Goal: Transaction & Acquisition: Book appointment/travel/reservation

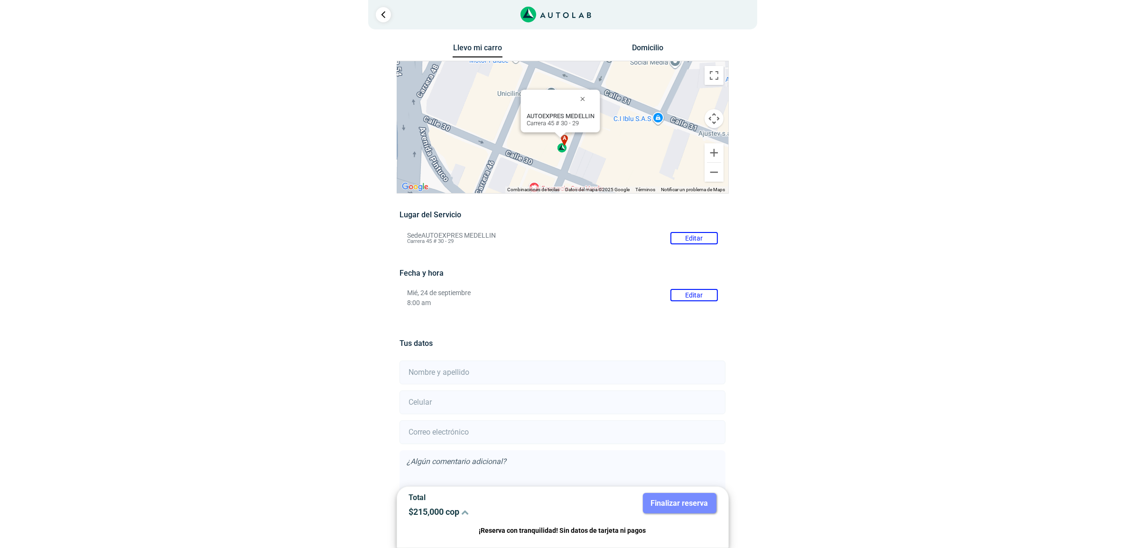
click at [623, 116] on div "a b c d AUTOEXPRES MEDELLIN Carrera 45 # 30 - 29" at bounding box center [562, 127] width 331 height 132
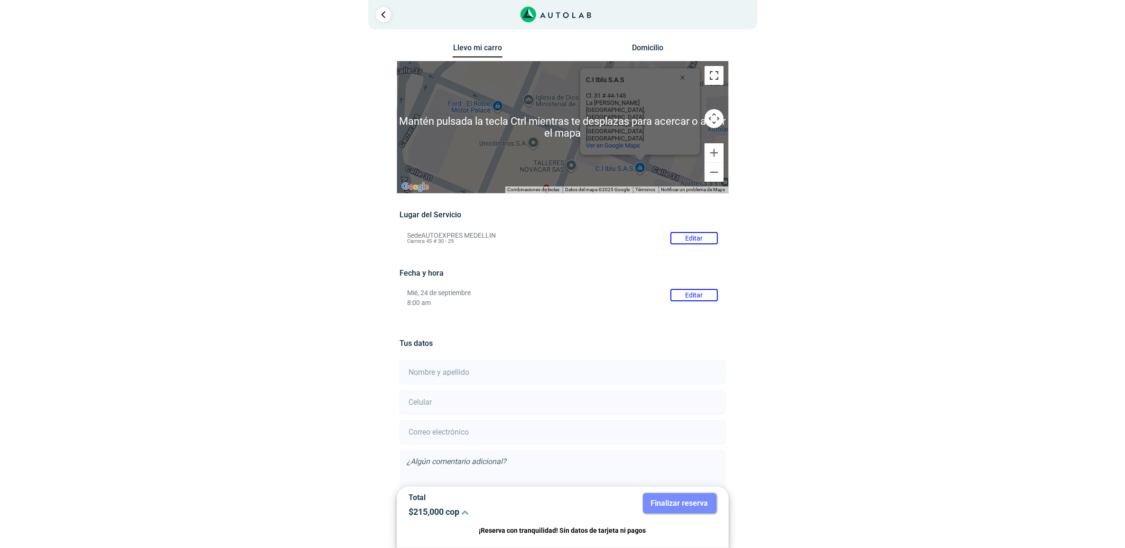
click at [712, 77] on button "Cambiar a la vista en pantalla completa" at bounding box center [714, 75] width 19 height 19
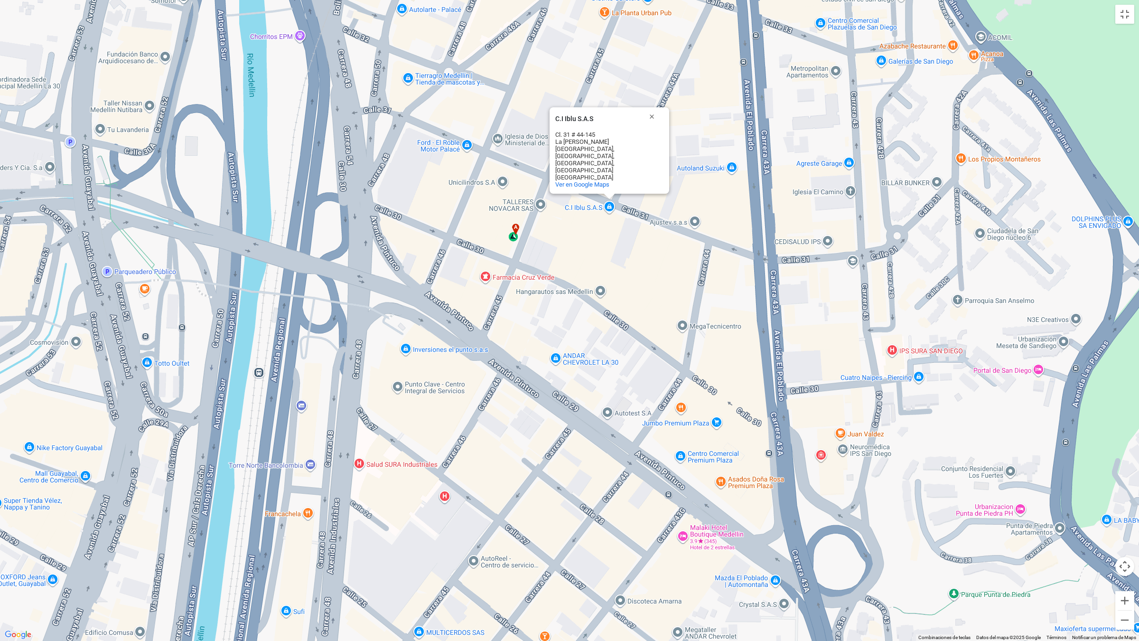
drag, startPoint x: 577, startPoint y: 499, endPoint x: 539, endPoint y: 343, distance: 160.6
click at [539, 343] on div "a b c d C.I Iblu S.A.S C.I Iblu S.A.S [STREET_ADDRESS][PERSON_NAME] Ver en Goog…" at bounding box center [569, 320] width 1139 height 641
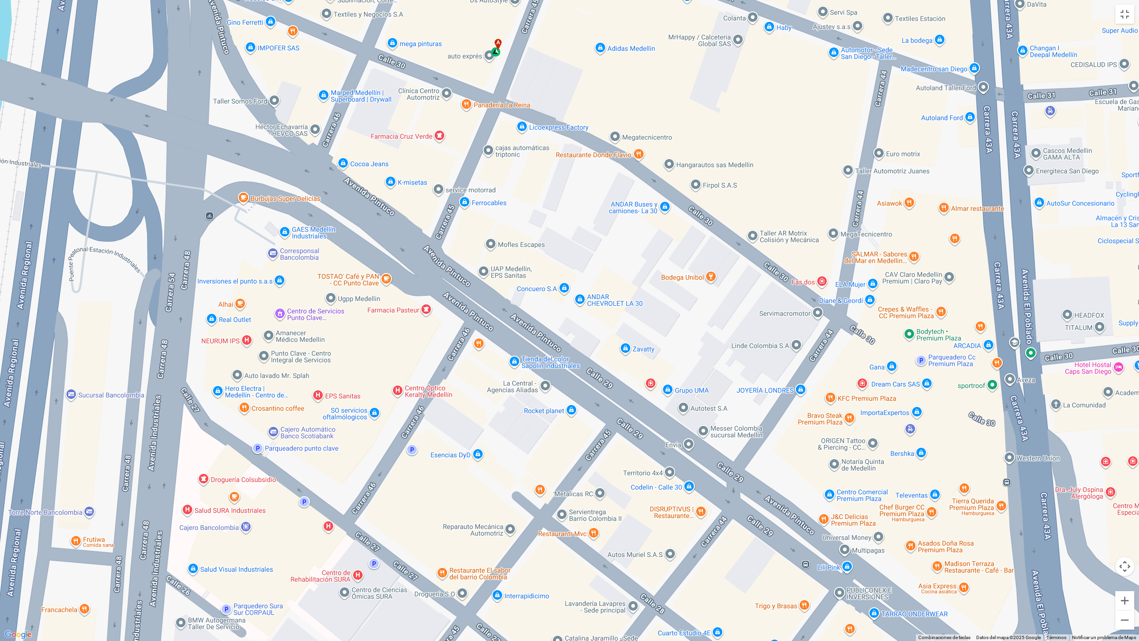
drag, startPoint x: 239, startPoint y: 477, endPoint x: 96, endPoint y: 461, distance: 143.7
click at [96, 438] on div "a b c d C.I Iblu S.A.S C.I Iblu S.A.S [STREET_ADDRESS][PERSON_NAME] Ver en Goog…" at bounding box center [569, 320] width 1139 height 641
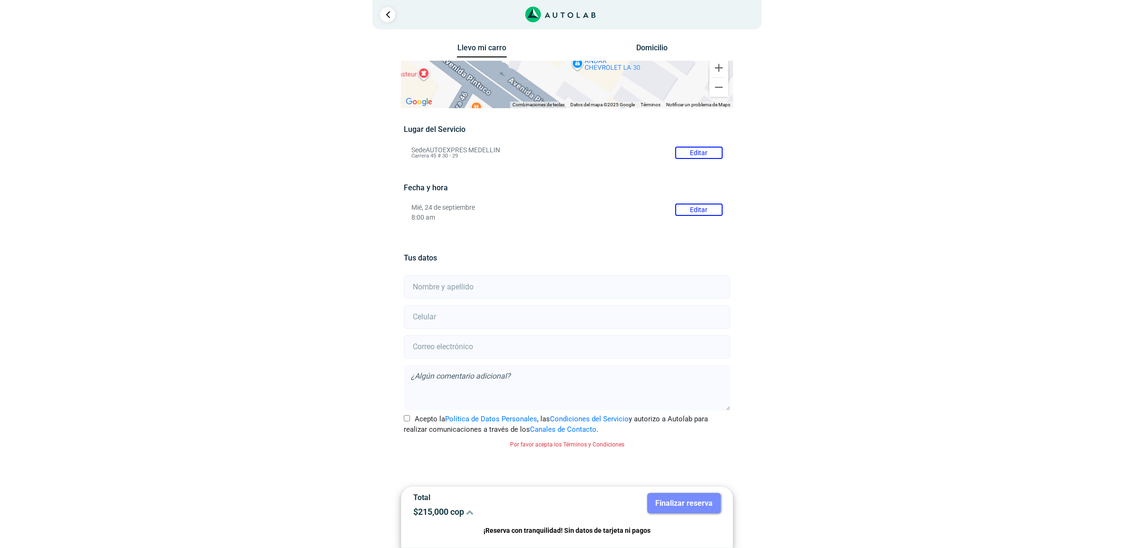
click at [876, 249] on div "× ¡Reserva tranquilo! Sin datos de tarjeta ni pagos Aquí puedes ver tus servici…" at bounding box center [567, 258] width 1134 height 516
click at [494, 287] on input "text" at bounding box center [567, 287] width 326 height 24
type input "[PERSON_NAME] Puerto [PERSON_NAME]"
click at [521, 349] on input "[EMAIL_ADDRESS][DOMAIN_NAME]" at bounding box center [567, 347] width 326 height 24
click at [471, 347] on input "[EMAIL_ADDRESS][DOMAIN_NAME]" at bounding box center [567, 347] width 326 height 24
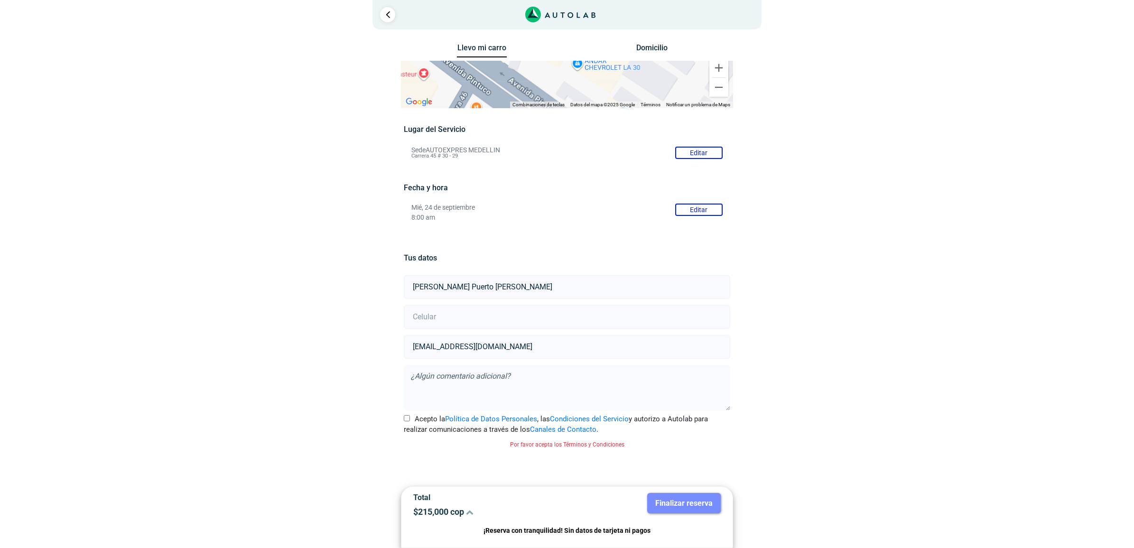
click at [471, 347] on input "[EMAIL_ADDRESS][DOMAIN_NAME]" at bounding box center [567, 347] width 326 height 24
drag, startPoint x: 441, startPoint y: 345, endPoint x: 417, endPoint y: 347, distance: 24.8
click at [417, 347] on input "[EMAIL_ADDRESS][DOMAIN_NAME]" at bounding box center [567, 347] width 326 height 24
click at [420, 347] on input "[EMAIL_ADDRESS][DOMAIN_NAME]" at bounding box center [567, 347] width 326 height 24
click at [432, 359] on input "[EMAIL_ADDRESS][DOMAIN_NAME]" at bounding box center [567, 347] width 326 height 24
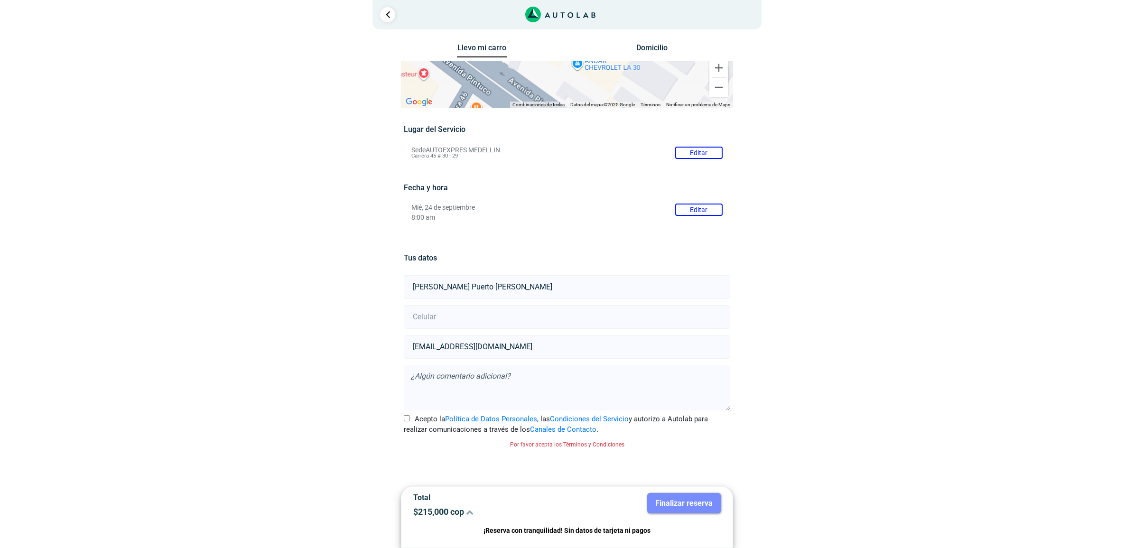
click at [416, 346] on input "[EMAIL_ADDRESS][DOMAIN_NAME]" at bounding box center [567, 347] width 326 height 24
click at [438, 345] on input "[EMAIL_ADDRESS][DOMAIN_NAME]" at bounding box center [567, 347] width 326 height 24
type input "[EMAIL_ADDRESS][DOMAIN_NAME]"
click at [557, 309] on input "number" at bounding box center [567, 317] width 326 height 24
type input "3143582968"
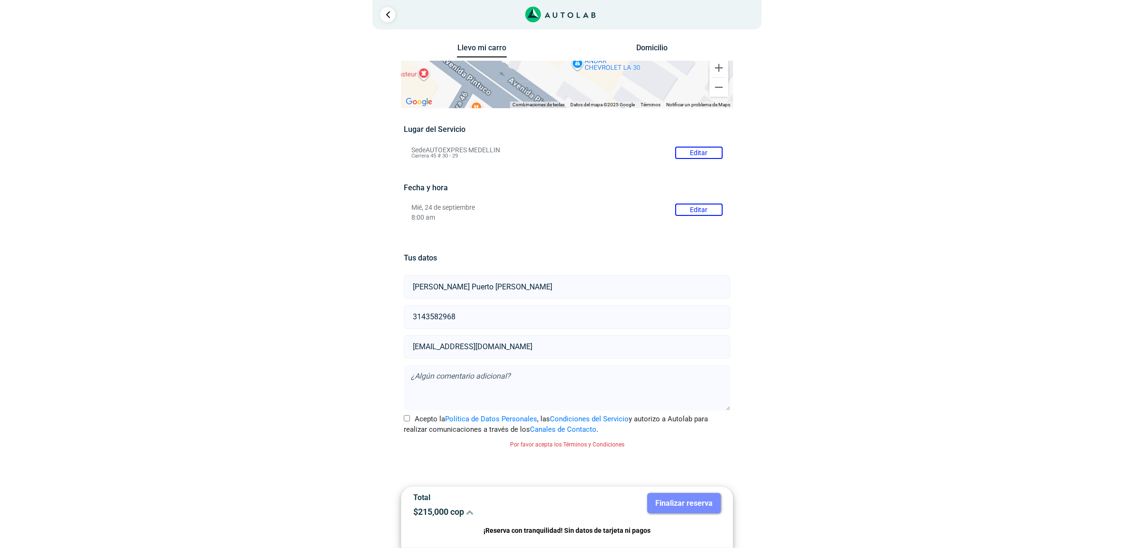
click at [796, 329] on div "Llevo mi carro [GEOGRAPHIC_DATA] ← Mover a la izquierda → Mover a la derecha ↑ …" at bounding box center [567, 278] width 460 height 475
click at [407, 419] on input "Acepto la Política de Datos Personales , las Condiciones del Servicio y autoriz…" at bounding box center [407, 418] width 6 height 6
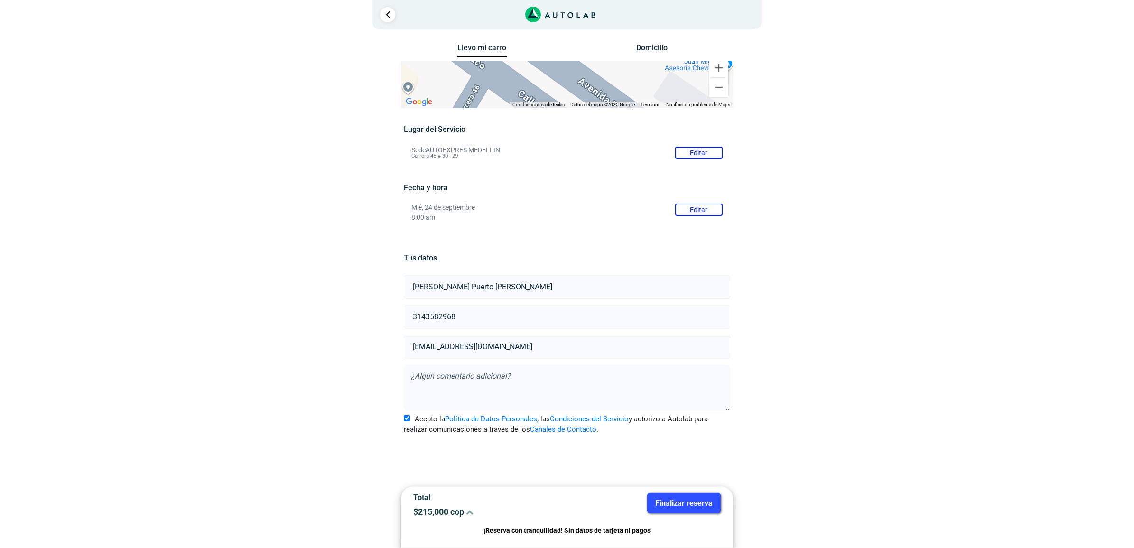
click at [407, 416] on input "Acepto la Política de Datos Personales , las Condiciones del Servicio y autoriz…" at bounding box center [407, 418] width 6 height 6
checkbox input "true"
click at [394, 12] on link "Ir al paso anterior" at bounding box center [387, 14] width 15 height 15
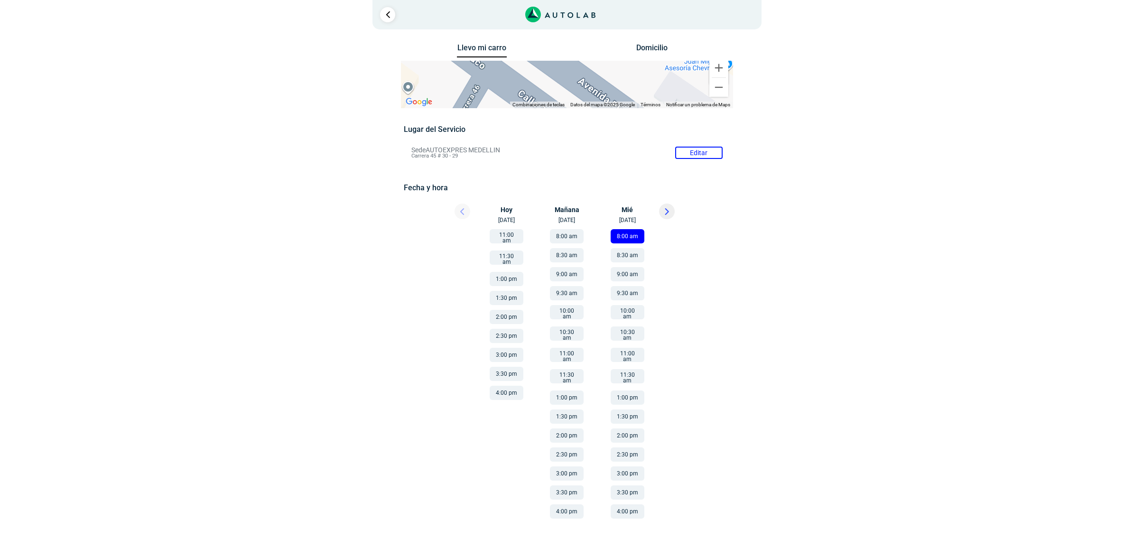
click at [399, 13] on div "1" at bounding box center [567, 14] width 389 height 29
click at [394, 12] on link "Ir al paso anterior" at bounding box center [387, 14] width 15 height 15
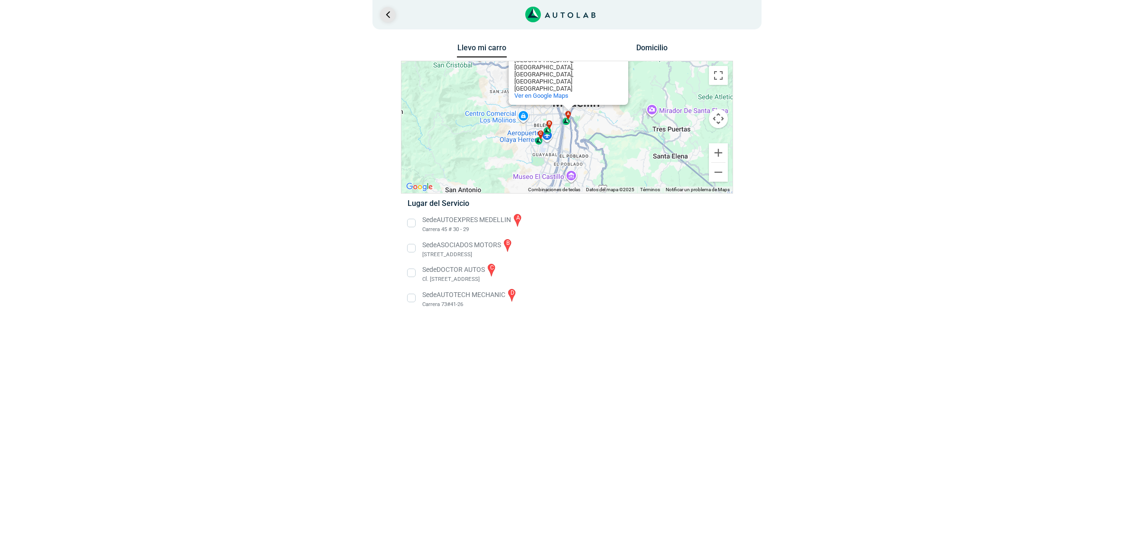
click at [394, 12] on link "Ir al paso anterior" at bounding box center [387, 14] width 15 height 15
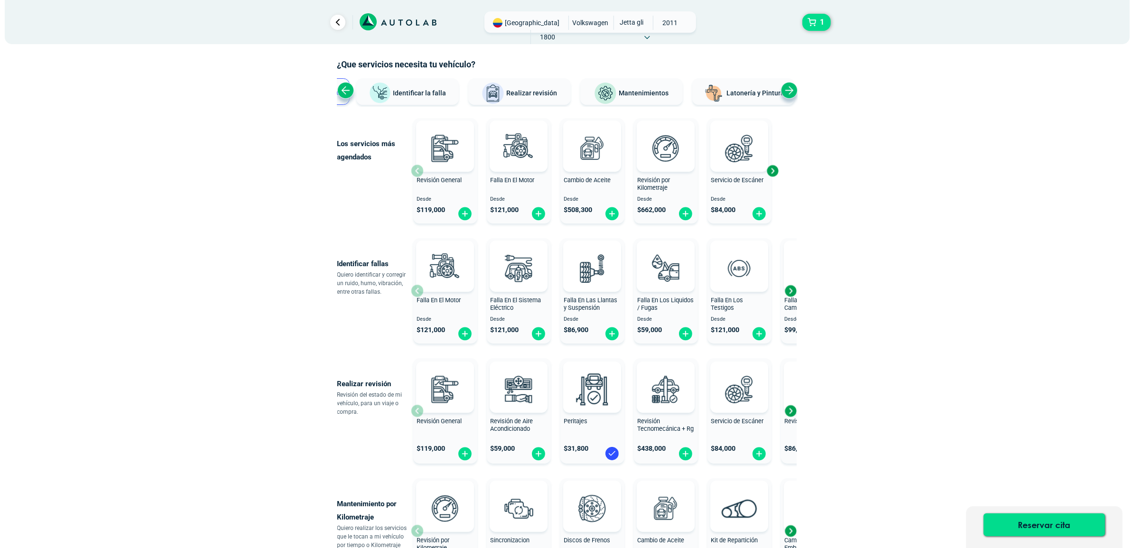
scroll to position [59, 0]
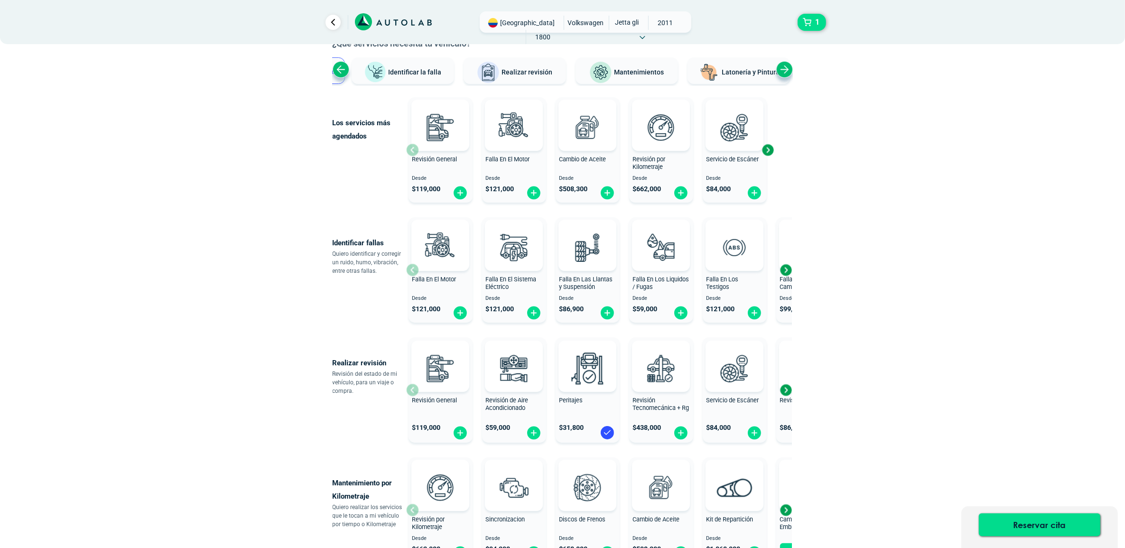
click at [578, 411] on div "Peritajes" at bounding box center [588, 406] width 64 height 19
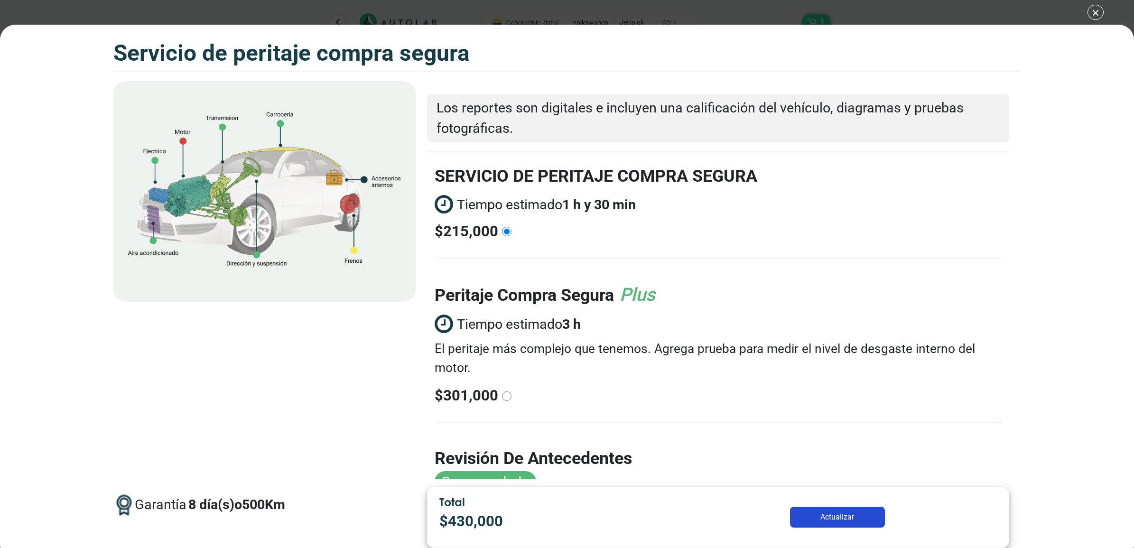
scroll to position [59, 0]
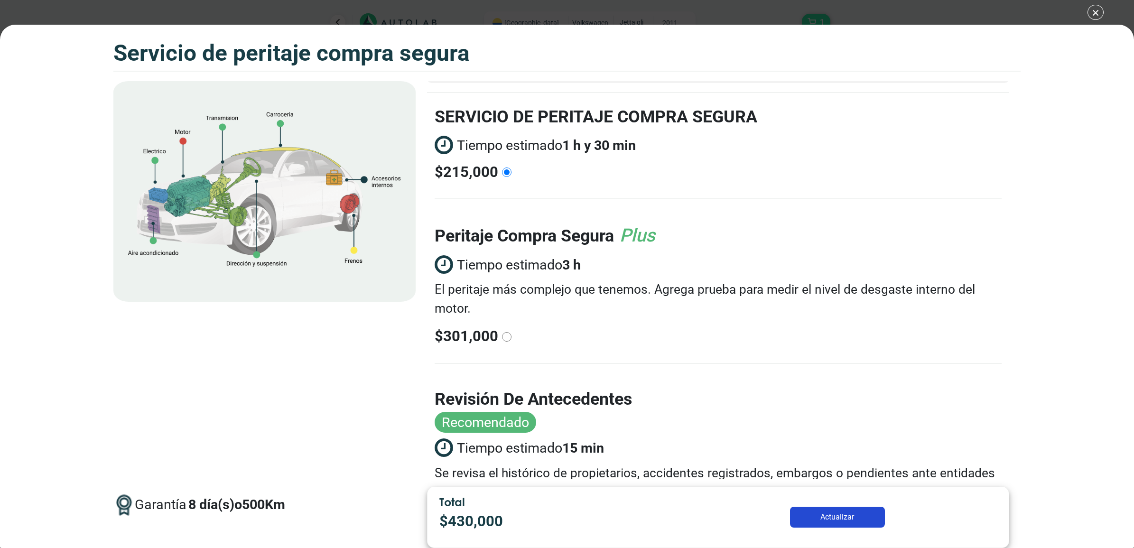
click at [461, 227] on label "peritaje compra segura" at bounding box center [524, 237] width 179 height 26
click at [630, 246] on div "peritaje compra [PERSON_NAME] Plus" at bounding box center [545, 235] width 221 height 27
click at [512, 332] on input "radio" at bounding box center [506, 336] width 9 height 9
radio input "true"
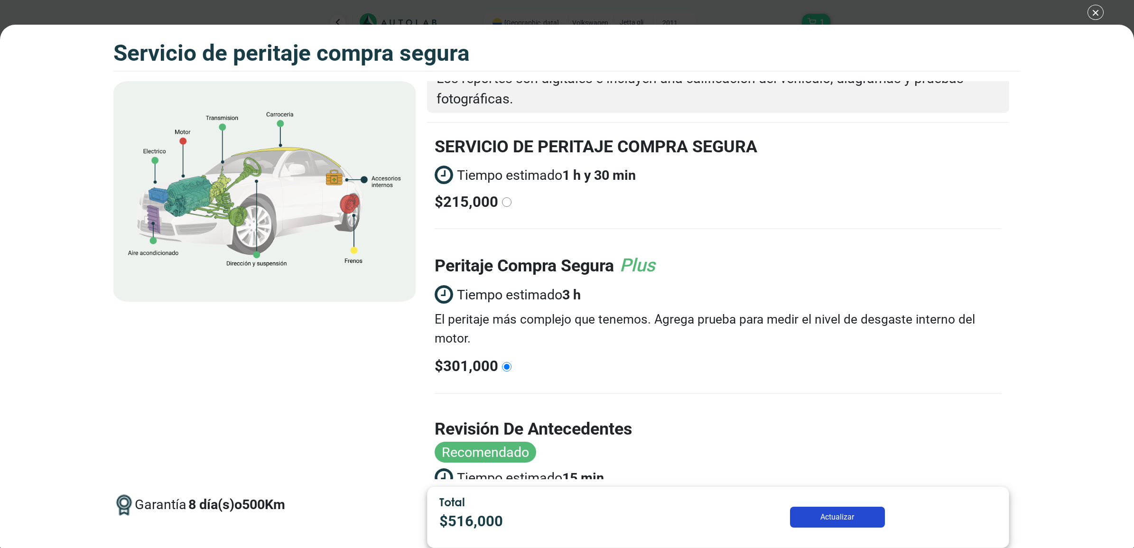
scroll to position [0, 0]
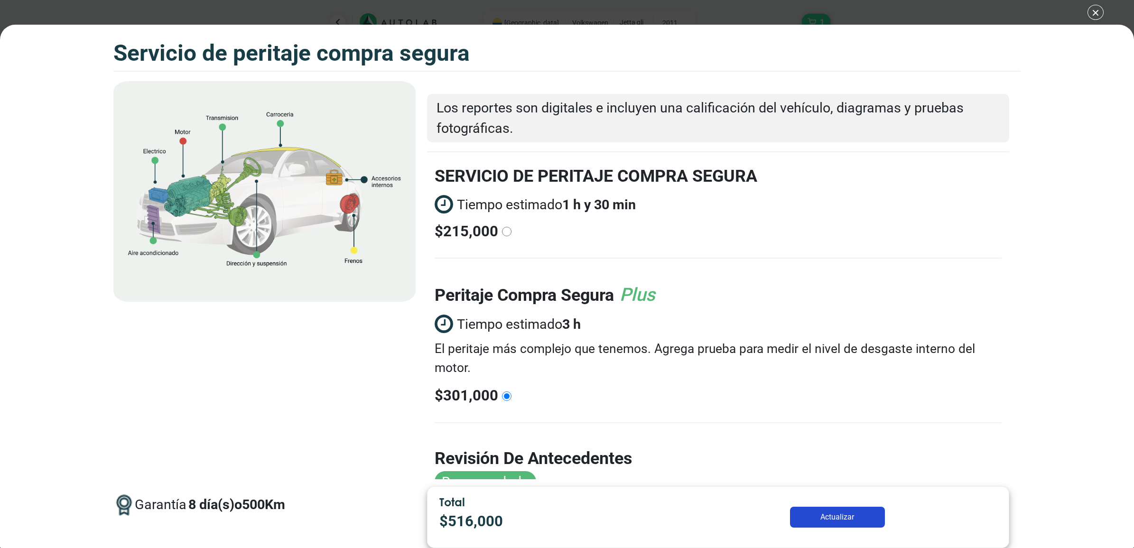
click at [499, 224] on div "$ 215,000" at bounding box center [468, 232] width 67 height 22
click at [502, 227] on input "radio" at bounding box center [506, 231] width 9 height 9
radio input "true"
radio input "false"
click at [803, 438] on button "Actualizar" at bounding box center [837, 517] width 95 height 21
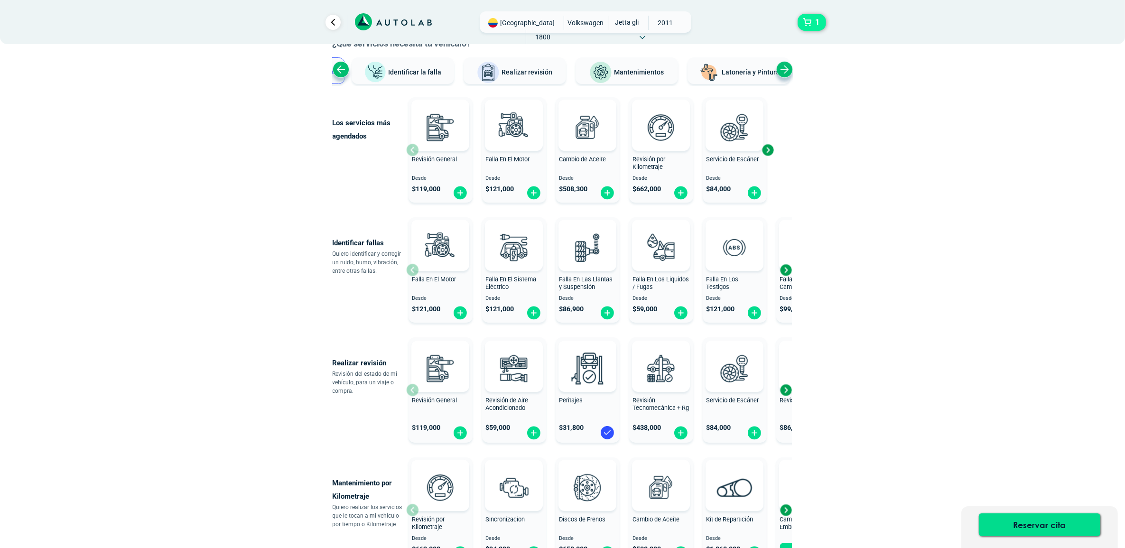
click at [810, 26] on button "1" at bounding box center [812, 22] width 28 height 17
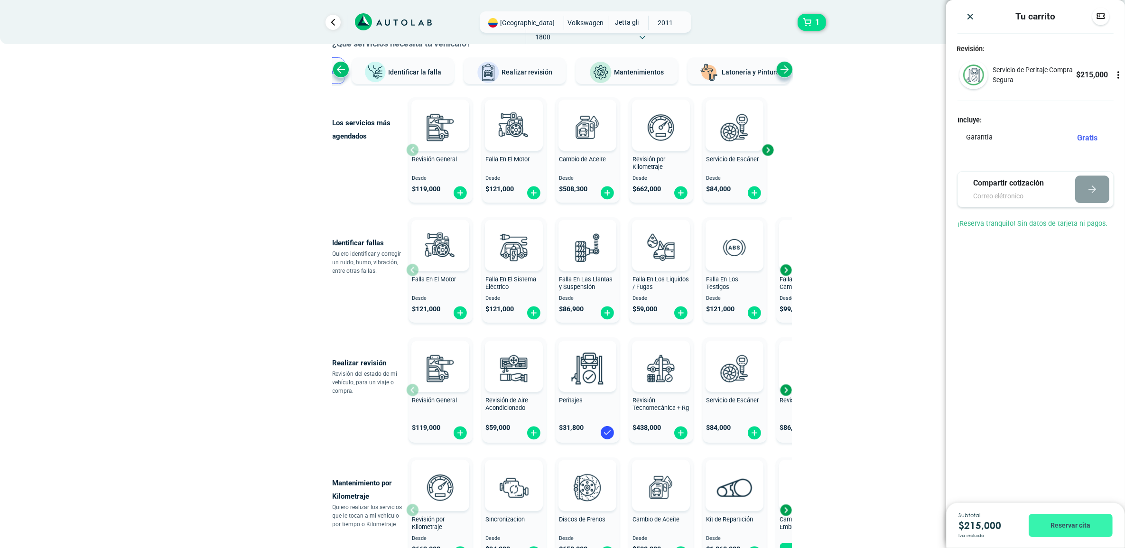
click at [900, 438] on button "Reservar cita" at bounding box center [1071, 525] width 84 height 23
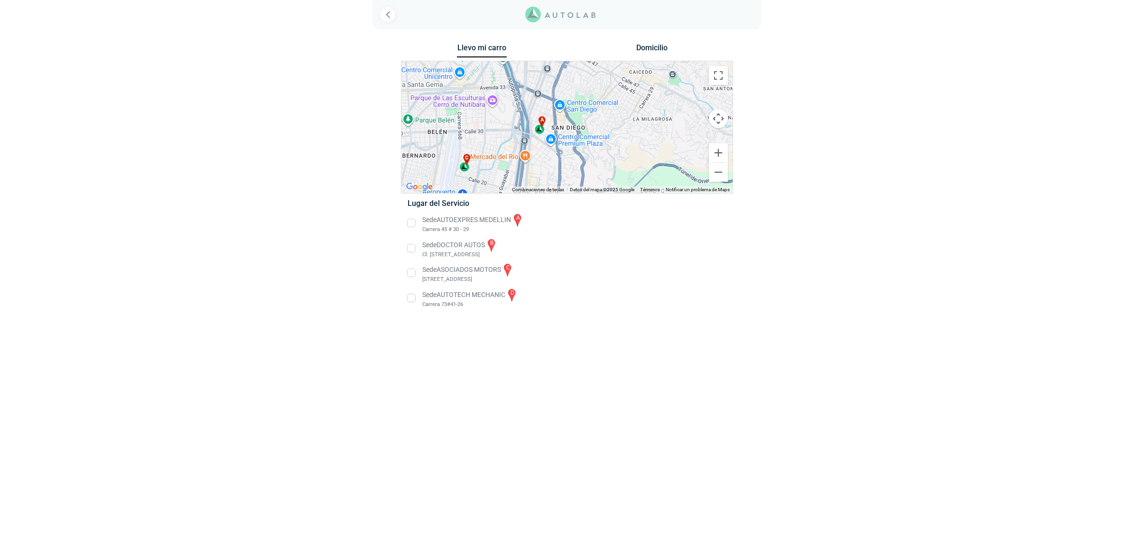
click at [412, 222] on li "Sede AUTOEXPRES MEDELLIN a Carrera 45 # 30 - 29" at bounding box center [567, 223] width 333 height 21
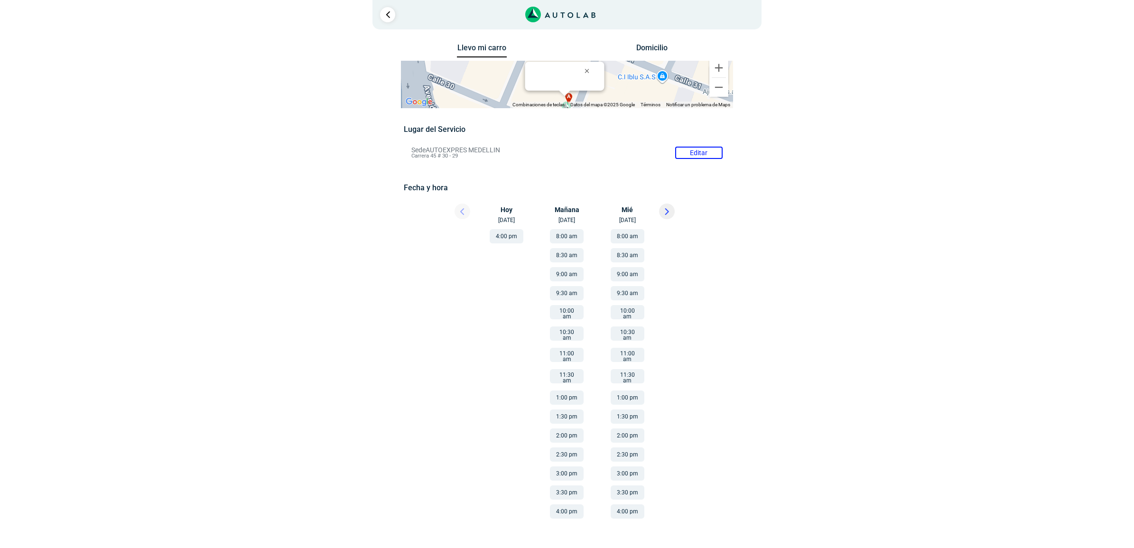
click at [663, 214] on button at bounding box center [667, 212] width 16 height 16
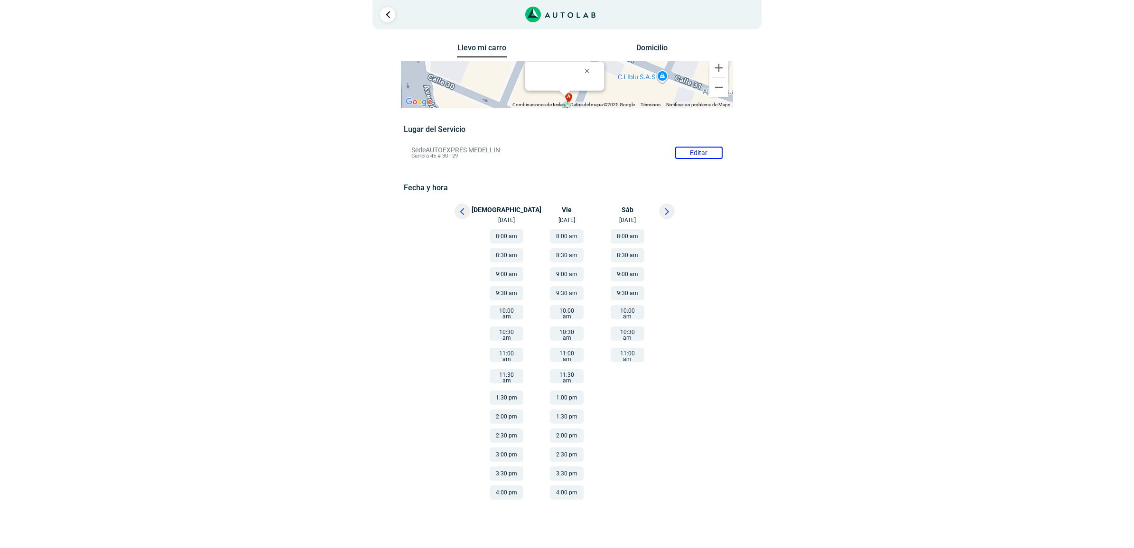
click at [515, 233] on button "8:00 am" at bounding box center [507, 236] width 34 height 14
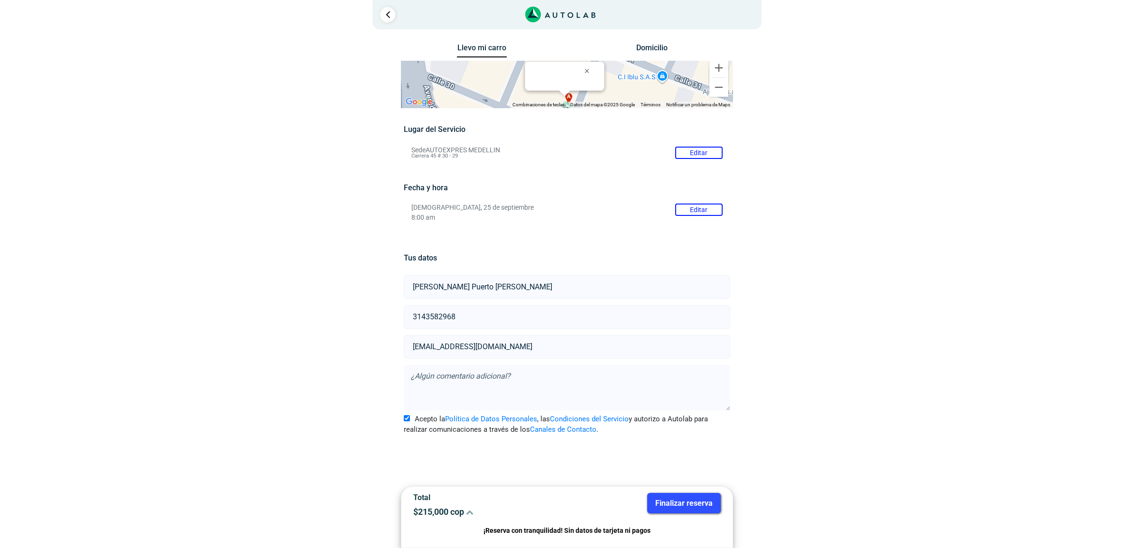
click at [677, 438] on button "Finalizar reserva" at bounding box center [684, 503] width 74 height 20
